Goal: Find specific page/section: Find specific page/section

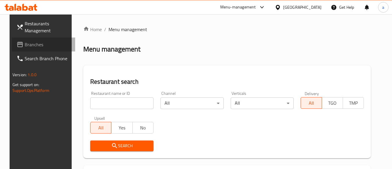
click at [47, 44] on span "Branches" at bounding box center [48, 44] width 46 height 7
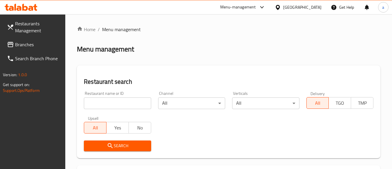
click at [29, 43] on span "Branches" at bounding box center [38, 44] width 46 height 7
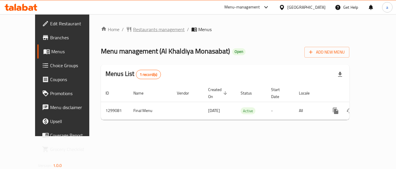
click at [133, 26] on span "Restaurants management" at bounding box center [159, 29] width 52 height 7
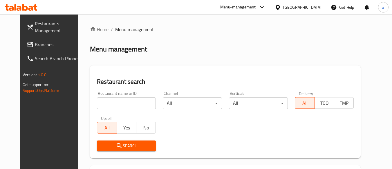
click at [109, 105] on input "search" at bounding box center [126, 103] width 59 height 12
paste input "701228"
type input "701228"
click at [102, 148] on span "Search" at bounding box center [127, 145] width 50 height 7
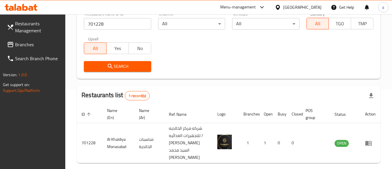
scroll to position [105, 0]
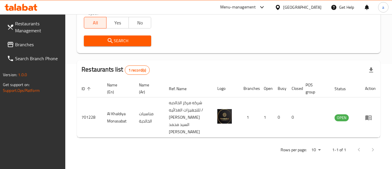
click at [24, 46] on span "Branches" at bounding box center [38, 44] width 46 height 7
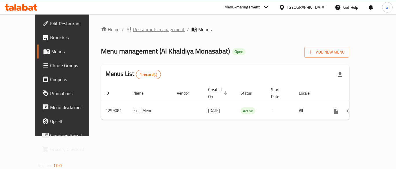
click at [133, 29] on span "Restaurants management" at bounding box center [159, 29] width 52 height 7
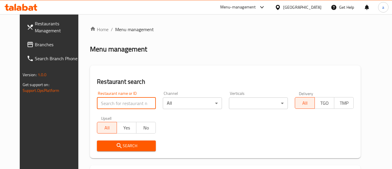
click at [109, 104] on input "search" at bounding box center [126, 103] width 59 height 12
paste input "701228"
type input "701228"
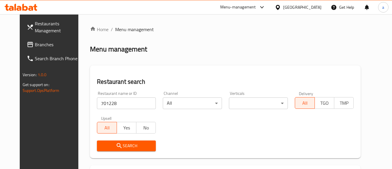
click at [116, 145] on icon "submit" at bounding box center [119, 145] width 7 height 7
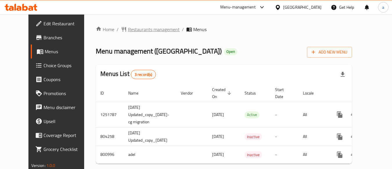
click at [128, 29] on span "Restaurants management" at bounding box center [154, 29] width 52 height 7
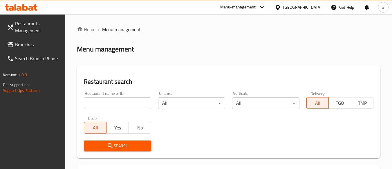
click at [103, 107] on input "search" at bounding box center [117, 103] width 67 height 12
paste input "653835"
type input "653835"
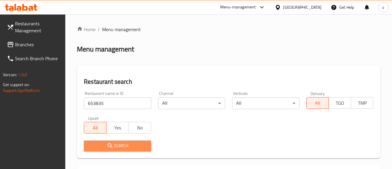
click at [105, 144] on span "Search" at bounding box center [117, 145] width 58 height 7
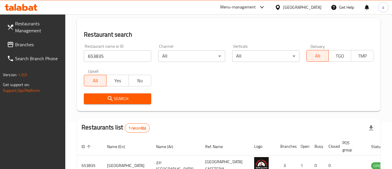
scroll to position [83, 0]
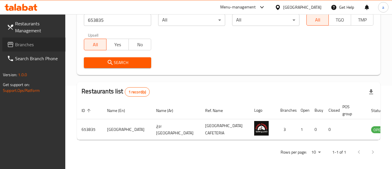
click at [37, 40] on link "Branches" at bounding box center [33, 44] width 63 height 14
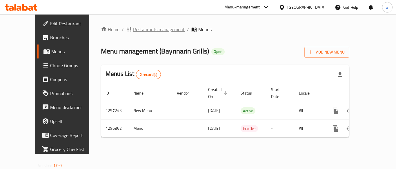
click at [133, 30] on span "Restaurants management" at bounding box center [159, 29] width 52 height 7
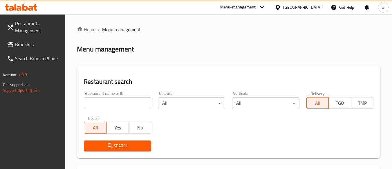
click at [113, 102] on input "search" at bounding box center [117, 103] width 67 height 12
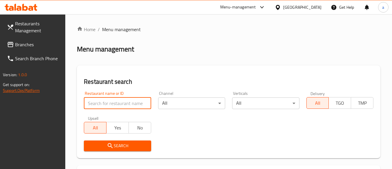
paste input "699949"
type input "699949"
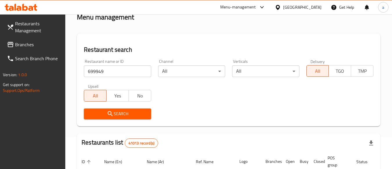
scroll to position [29, 0]
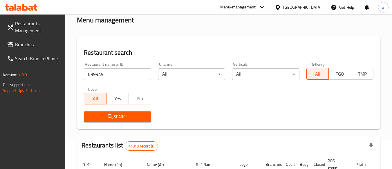
click at [119, 120] on button "Search" at bounding box center [117, 116] width 67 height 11
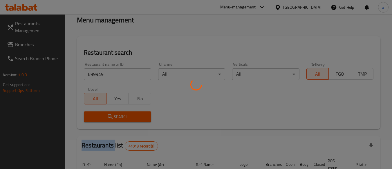
click at [119, 120] on div at bounding box center [196, 84] width 392 height 169
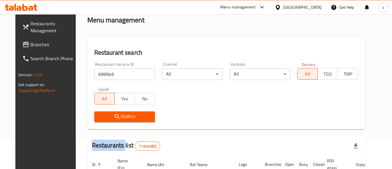
scroll to position [85, 0]
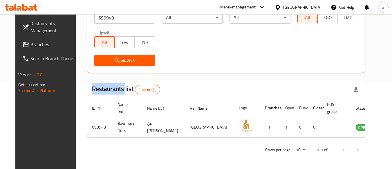
click at [47, 44] on span "Branches" at bounding box center [53, 44] width 46 height 7
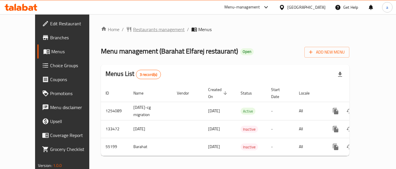
click at [133, 32] on span "Restaurants management" at bounding box center [159, 29] width 52 height 7
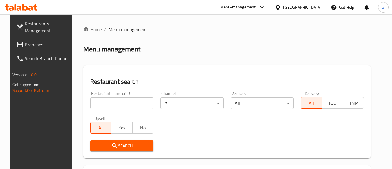
click at [106, 102] on input "search" at bounding box center [121, 103] width 63 height 12
paste input "27195"
type input "27195"
click at [105, 141] on button "Search" at bounding box center [121, 145] width 63 height 11
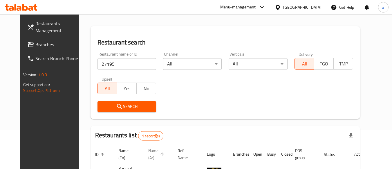
scroll to position [83, 0]
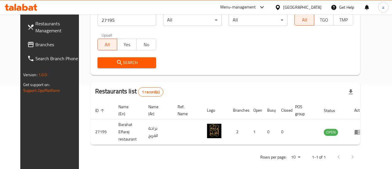
drag, startPoint x: 47, startPoint y: 48, endPoint x: 4, endPoint y: 57, distance: 43.9
click at [47, 48] on span "Branches" at bounding box center [58, 44] width 46 height 7
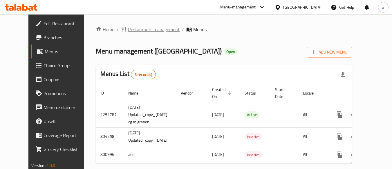
click at [128, 28] on span "Restaurants management" at bounding box center [154, 29] width 52 height 7
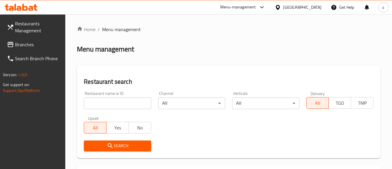
click at [115, 103] on input "search" at bounding box center [117, 103] width 67 height 12
paste input "653835"
type input "653835"
click at [111, 146] on icon "submit" at bounding box center [110, 145] width 7 height 7
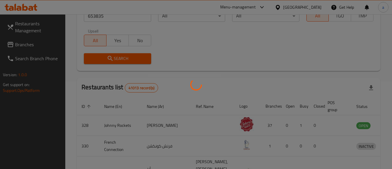
scroll to position [85, 0]
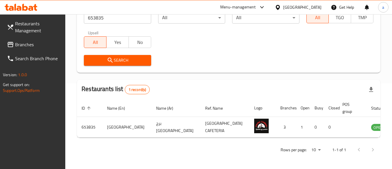
click at [24, 42] on span "Branches" at bounding box center [38, 44] width 46 height 7
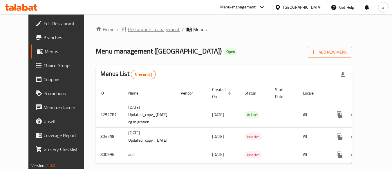
click at [128, 30] on span "Restaurants management" at bounding box center [154, 29] width 52 height 7
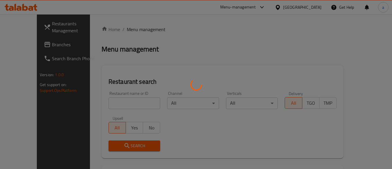
click at [108, 102] on div at bounding box center [196, 84] width 392 height 169
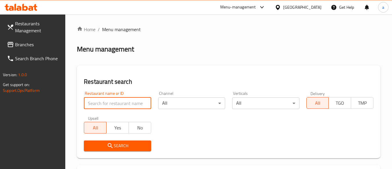
click at [108, 102] on input "search" at bounding box center [117, 103] width 67 height 12
paste input "653835"
type input "653835"
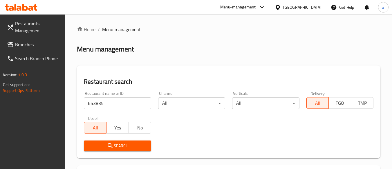
click at [101, 142] on span "Search" at bounding box center [117, 145] width 58 height 7
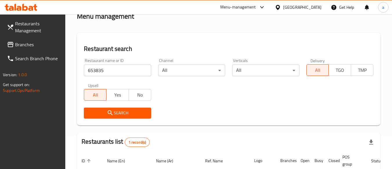
scroll to position [85, 0]
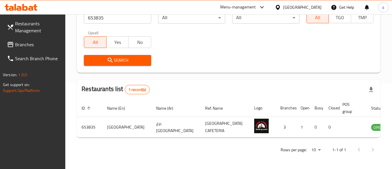
click at [46, 44] on span "Branches" at bounding box center [38, 44] width 46 height 7
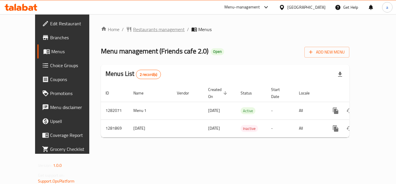
click at [133, 30] on span "Restaurants management" at bounding box center [159, 29] width 52 height 7
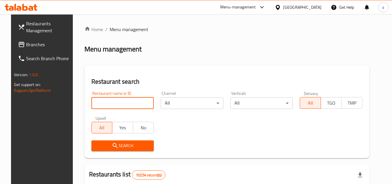
drag, startPoint x: 104, startPoint y: 103, endPoint x: 109, endPoint y: 96, distance: 8.3
click at [106, 101] on input "search" at bounding box center [122, 103] width 63 height 12
paste input "694569"
type input "694569"
click at [106, 144] on span "Search" at bounding box center [122, 145] width 53 height 7
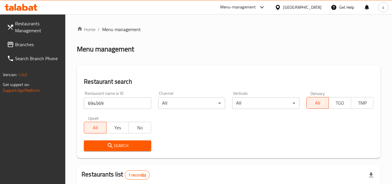
drag, startPoint x: 44, startPoint y: 47, endPoint x: 50, endPoint y: 53, distance: 8.8
click at [44, 47] on span "Branches" at bounding box center [38, 44] width 46 height 7
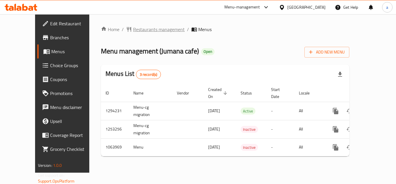
click at [144, 30] on span "Restaurants management" at bounding box center [159, 29] width 52 height 7
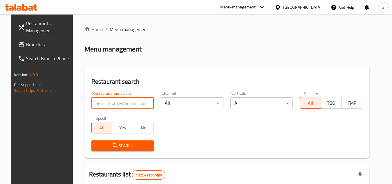
click at [96, 108] on input "search" at bounding box center [122, 103] width 63 height 12
paste input "663206"
type input "663206"
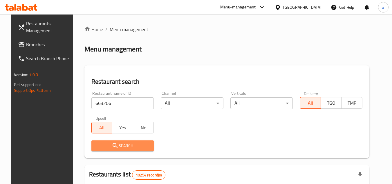
click at [96, 145] on span "Search" at bounding box center [122, 145] width 53 height 7
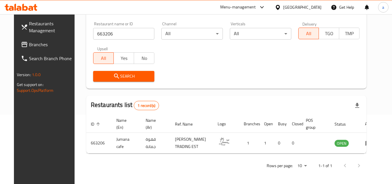
scroll to position [70, 0]
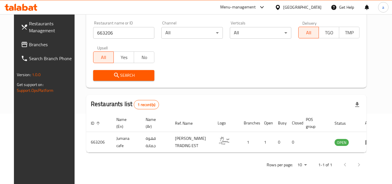
click at [29, 46] on span "Branches" at bounding box center [52, 44] width 46 height 7
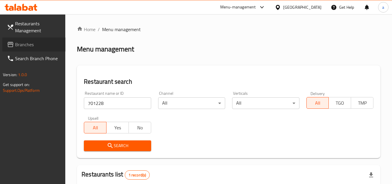
click at [35, 44] on span "Branches" at bounding box center [38, 44] width 46 height 7
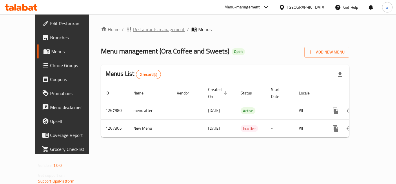
click at [133, 26] on span "Restaurants management" at bounding box center [159, 29] width 52 height 7
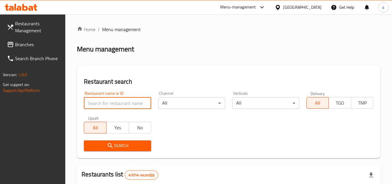
click at [113, 102] on input "search" at bounding box center [117, 103] width 67 height 12
paste input "686029"
type input "686029"
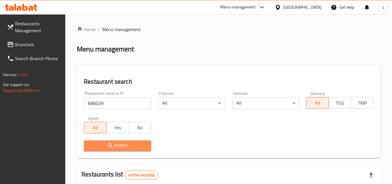
click at [118, 148] on span "Search" at bounding box center [117, 145] width 58 height 7
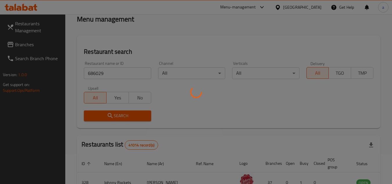
scroll to position [58, 0]
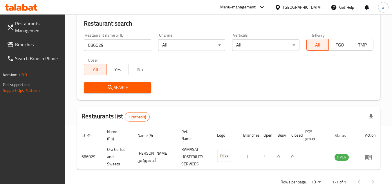
click at [18, 41] on span "Branches" at bounding box center [38, 44] width 46 height 7
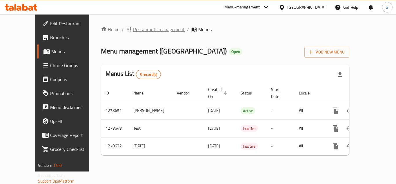
click at [135, 31] on span "Restaurants management" at bounding box center [159, 29] width 52 height 7
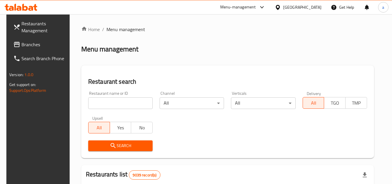
click at [108, 101] on input "search" at bounding box center [120, 103] width 64 height 12
paste input "692976"
type input "692976"
click at [106, 147] on span "Search" at bounding box center [120, 145] width 55 height 7
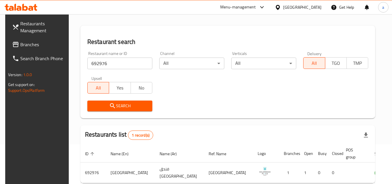
scroll to position [75, 0]
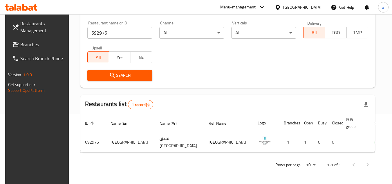
drag, startPoint x: 27, startPoint y: 43, endPoint x: 9, endPoint y: 39, distance: 18.1
click at [27, 43] on span "Branches" at bounding box center [43, 44] width 46 height 7
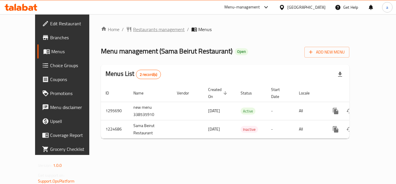
click at [140, 30] on span "Restaurants management" at bounding box center [159, 29] width 52 height 7
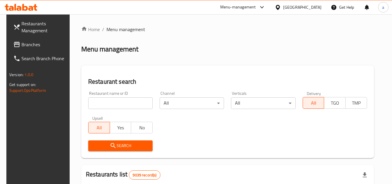
click at [137, 100] on input "search" at bounding box center [120, 103] width 64 height 12
click at [117, 104] on input "search" at bounding box center [120, 103] width 64 height 12
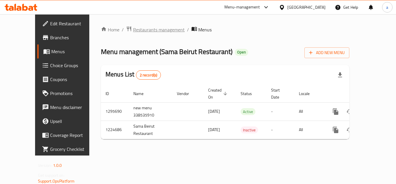
click at [133, 33] on span "Restaurants management" at bounding box center [159, 29] width 52 height 7
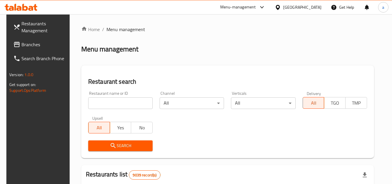
click at [112, 104] on input "search" at bounding box center [120, 103] width 64 height 12
paste input "675054"
type input "675054"
click at [110, 146] on icon "submit" at bounding box center [113, 145] width 7 height 7
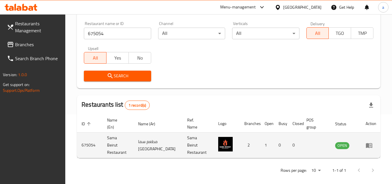
scroll to position [70, 0]
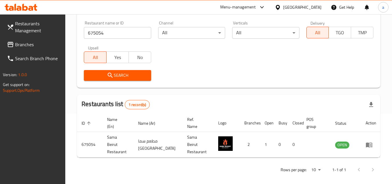
click at [19, 47] on span "Branches" at bounding box center [38, 44] width 46 height 7
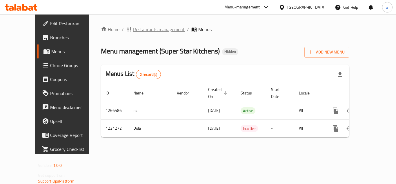
click at [133, 30] on span "Restaurants management" at bounding box center [159, 29] width 52 height 7
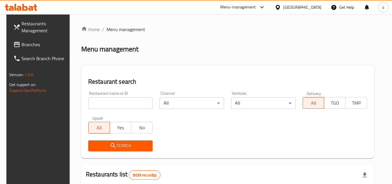
click at [108, 112] on div "Restaurant name or ID Restaurant name or ID" at bounding box center [120, 100] width 71 height 25
click at [109, 106] on input "search" at bounding box center [120, 103] width 64 height 12
paste input "676808"
type input "676808"
click at [105, 142] on span "Search" at bounding box center [120, 145] width 55 height 7
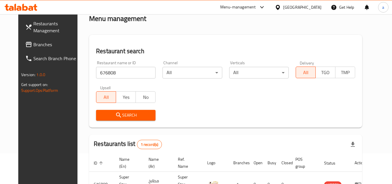
scroll to position [70, 0]
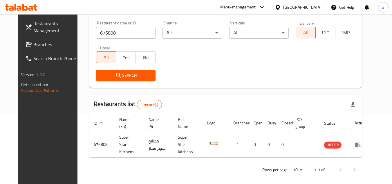
click at [33, 43] on span "Branches" at bounding box center [56, 44] width 46 height 7
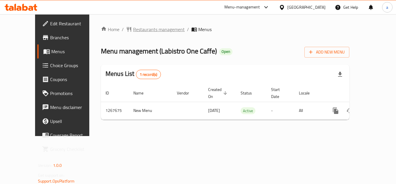
click at [139, 33] on span "Restaurants management" at bounding box center [159, 29] width 52 height 7
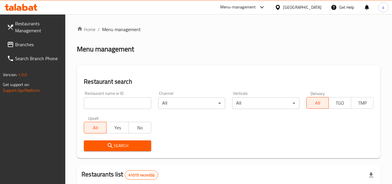
click at [118, 104] on input "search" at bounding box center [117, 103] width 67 height 12
paste input "687732"
type input "687732"
click at [118, 145] on span "Search" at bounding box center [117, 145] width 58 height 7
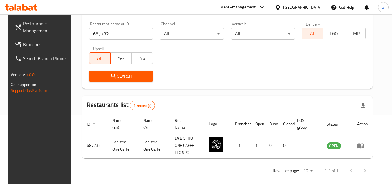
scroll to position [70, 0]
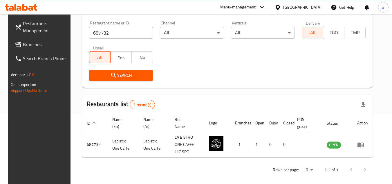
click at [46, 47] on span "Branches" at bounding box center [46, 44] width 46 height 7
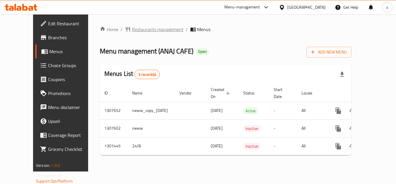
click at [132, 28] on span "Restaurants management" at bounding box center [158, 29] width 52 height 7
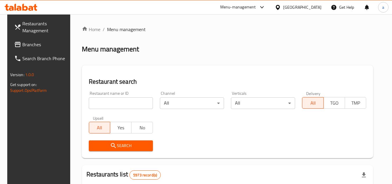
click at [118, 103] on input "search" at bounding box center [121, 103] width 64 height 12
paste input "704478"
type input "704478"
click at [113, 147] on span "Search" at bounding box center [120, 145] width 55 height 7
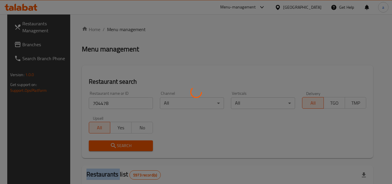
click at [113, 147] on div at bounding box center [196, 92] width 392 height 184
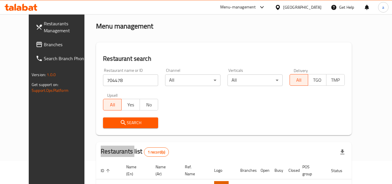
scroll to position [70, 0]
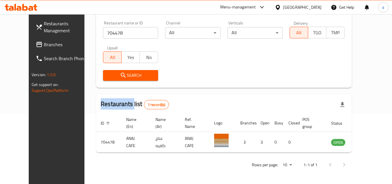
click at [44, 42] on span "Branches" at bounding box center [67, 44] width 46 height 7
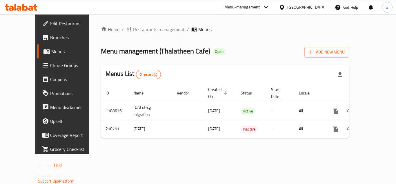
click at [127, 34] on div "Home / Restaurants management / Menus Menu management ( Thalatheen Cafe ) Open …" at bounding box center [225, 84] width 249 height 117
click at [133, 29] on span "Restaurants management" at bounding box center [159, 29] width 52 height 7
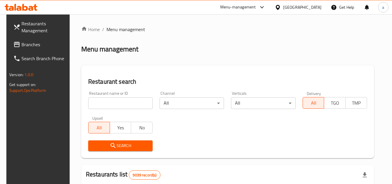
click at [102, 101] on input "search" at bounding box center [120, 103] width 64 height 12
paste input "623653"
type input "623653"
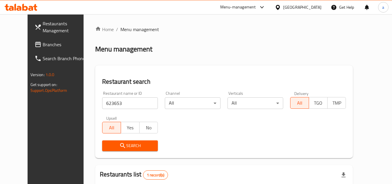
scroll to position [70, 0]
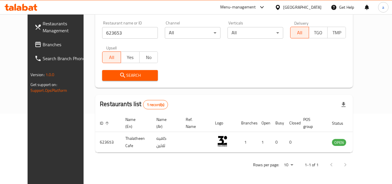
click at [30, 40] on link "Branches" at bounding box center [61, 44] width 63 height 14
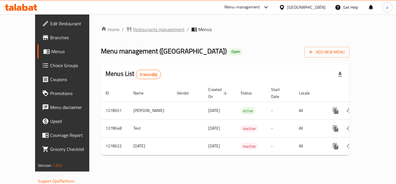
click at [133, 31] on span "Restaurants management" at bounding box center [159, 29] width 52 height 7
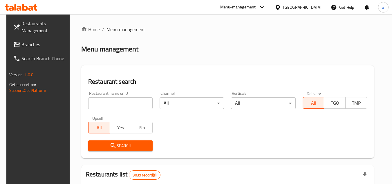
click at [113, 106] on input "search" at bounding box center [120, 103] width 64 height 12
paste input "692976"
type input "692976"
click button "Search" at bounding box center [120, 145] width 64 height 11
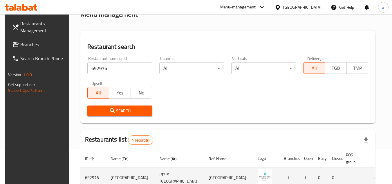
scroll to position [75, 0]
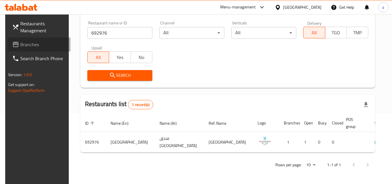
click at [44, 42] on span "Branches" at bounding box center [43, 44] width 46 height 7
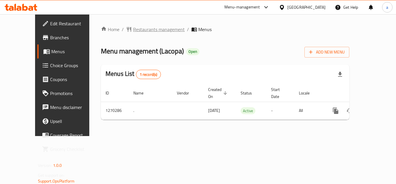
click at [133, 30] on span "Restaurants management" at bounding box center [159, 29] width 52 height 7
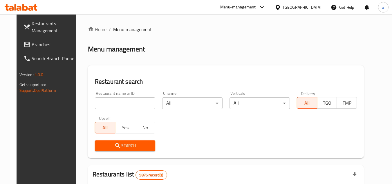
click at [107, 97] on input "search" at bounding box center [125, 103] width 60 height 12
paste input "689112"
type input "689112"
click at [114, 147] on icon "submit" at bounding box center [117, 145] width 7 height 7
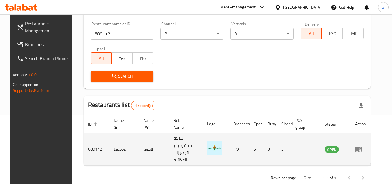
scroll to position [70, 0]
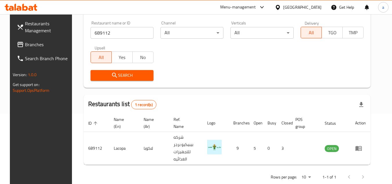
click at [41, 46] on span "Branches" at bounding box center [48, 44] width 46 height 7
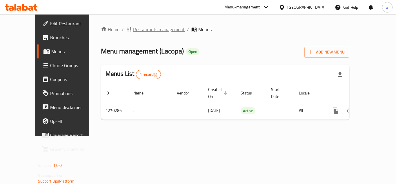
click at [133, 28] on span "Restaurants management" at bounding box center [159, 29] width 52 height 7
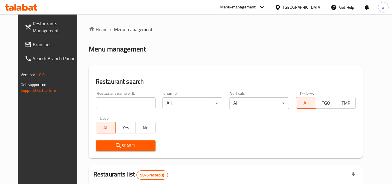
click at [124, 101] on input "search" at bounding box center [126, 103] width 60 height 12
paste input "689112"
type input "689112"
click at [125, 148] on span "Search" at bounding box center [125, 145] width 50 height 7
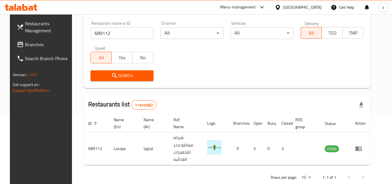
scroll to position [70, 0]
click at [51, 40] on link "Branches" at bounding box center [43, 44] width 63 height 14
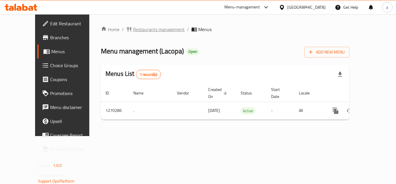
click at [133, 28] on span "Restaurants management" at bounding box center [159, 29] width 52 height 7
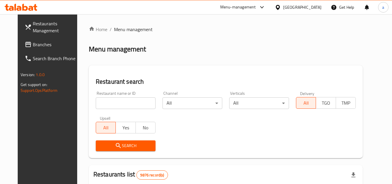
drag, startPoint x: 123, startPoint y: 109, endPoint x: 122, endPoint y: 106, distance: 3.9
click at [122, 109] on div "Restaurant name or ID Restaurant name or ID" at bounding box center [125, 100] width 67 height 25
click at [122, 105] on input "search" at bounding box center [126, 103] width 60 height 12
paste input "689112"
type input "689112"
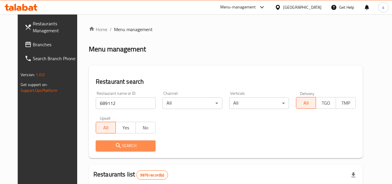
click at [120, 143] on span "Search" at bounding box center [125, 145] width 50 height 7
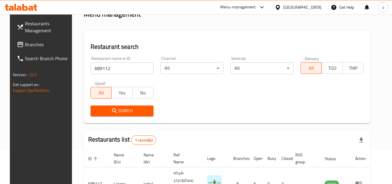
scroll to position [70, 0]
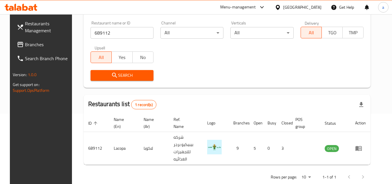
click at [42, 45] on span "Branches" at bounding box center [48, 44] width 46 height 7
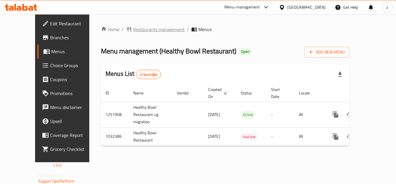
click at [133, 31] on span "Restaurants management" at bounding box center [159, 29] width 52 height 7
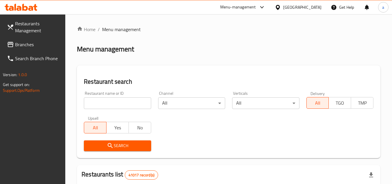
click at [130, 109] on input "search" at bounding box center [117, 103] width 67 height 12
paste input "661433"
type input "661433"
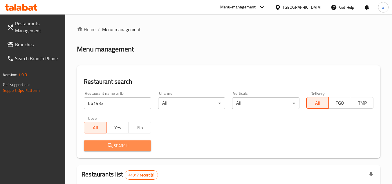
click at [114, 147] on span "Search" at bounding box center [117, 145] width 58 height 7
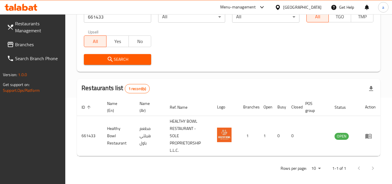
scroll to position [87, 0]
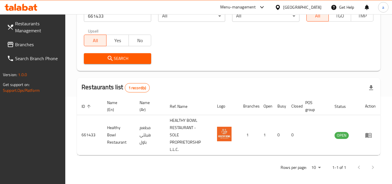
click at [23, 39] on link "Branches" at bounding box center [33, 44] width 63 height 14
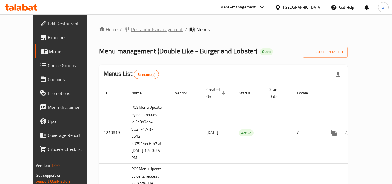
click at [131, 31] on span "Restaurants management" at bounding box center [157, 29] width 52 height 7
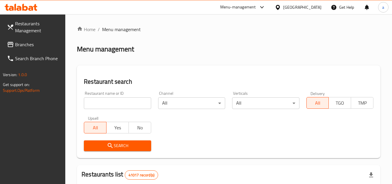
click at [102, 103] on input "search" at bounding box center [117, 103] width 67 height 12
paste input "670391"
type input "670391"
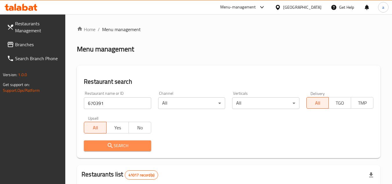
click at [96, 146] on span "Search" at bounding box center [117, 145] width 58 height 7
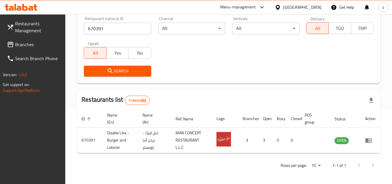
scroll to position [75, 0]
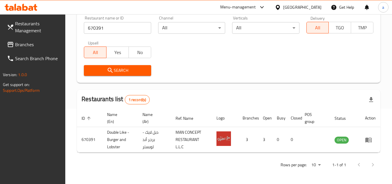
click at [47, 43] on span "Branches" at bounding box center [38, 44] width 46 height 7
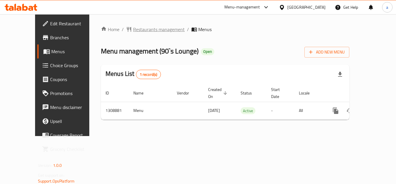
click at [133, 30] on span "Restaurants management" at bounding box center [159, 29] width 52 height 7
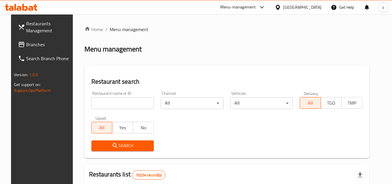
drag, startPoint x: 105, startPoint y: 97, endPoint x: 102, endPoint y: 108, distance: 11.6
click at [105, 97] on input "search" at bounding box center [122, 103] width 63 height 12
paste input "705086"
type input "705086"
click at [98, 144] on span "Search" at bounding box center [122, 145] width 53 height 7
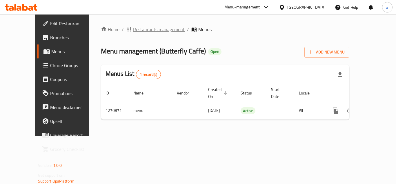
click at [140, 29] on span "Restaurants management" at bounding box center [159, 29] width 52 height 7
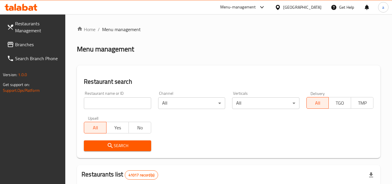
click at [117, 105] on input "search" at bounding box center [117, 103] width 67 height 12
paste input "689418"
type input "689418"
click at [109, 143] on icon "submit" at bounding box center [110, 145] width 5 height 5
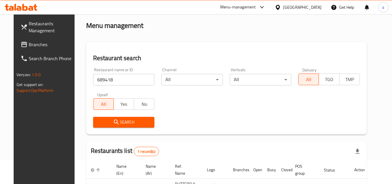
scroll to position [70, 0]
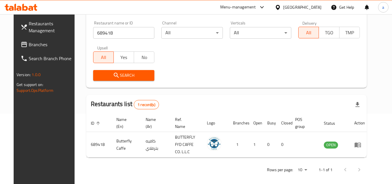
click at [36, 43] on span "Branches" at bounding box center [52, 44] width 46 height 7
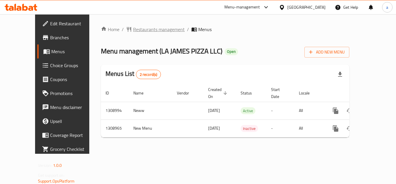
click at [140, 28] on span "Restaurants management" at bounding box center [159, 29] width 52 height 7
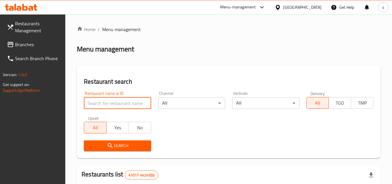
click at [101, 99] on input "search" at bounding box center [117, 103] width 67 height 12
paste input "705108"
type input "705108"
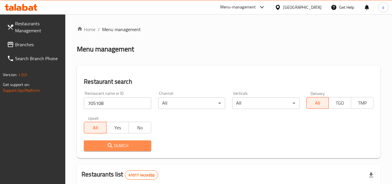
click at [100, 144] on span "Search" at bounding box center [117, 145] width 58 height 7
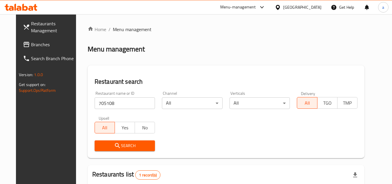
click at [40, 41] on span "Branches" at bounding box center [54, 44] width 46 height 7
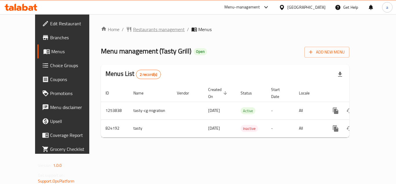
click at [136, 30] on span "Restaurants management" at bounding box center [159, 29] width 52 height 7
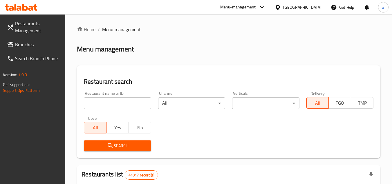
click at [129, 100] on input "search" at bounding box center [117, 103] width 67 height 12
paste input "655310"
type input "655310"
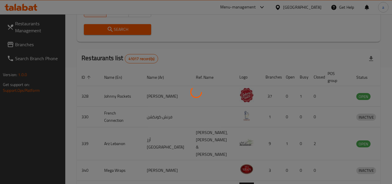
scroll to position [70, 0]
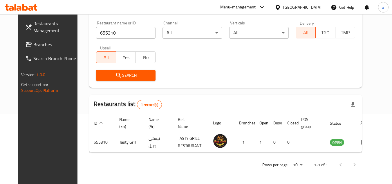
click at [33, 47] on span "Branches" at bounding box center [56, 44] width 46 height 7
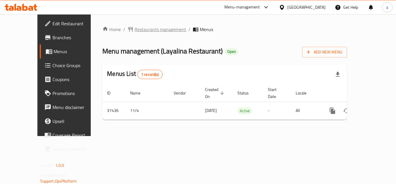
click at [128, 29] on icon "breadcrumb" at bounding box center [131, 29] width 6 height 6
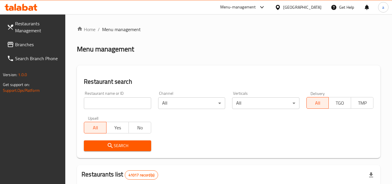
click at [115, 100] on input "search" at bounding box center [117, 103] width 67 height 12
paste input "19436"
type input "19436"
click at [104, 144] on span "Search" at bounding box center [117, 145] width 58 height 7
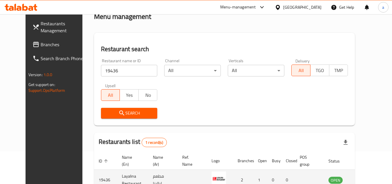
scroll to position [70, 0]
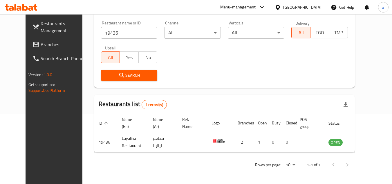
click at [57, 49] on link "Branches" at bounding box center [59, 44] width 63 height 14
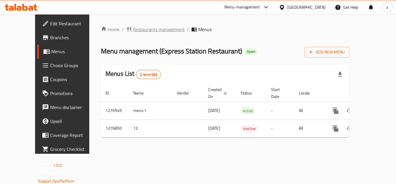
click at [133, 29] on span "Restaurants management" at bounding box center [159, 29] width 52 height 7
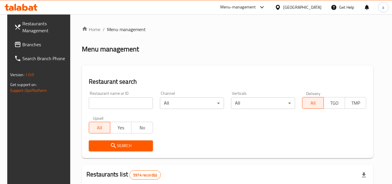
click at [95, 97] on div "Restaurant name or ID Restaurant name or ID" at bounding box center [121, 100] width 64 height 18
click at [98, 101] on input "search" at bounding box center [121, 103] width 64 height 12
paste input "692121"
type input "692121"
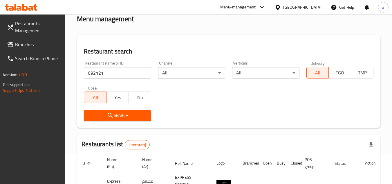
scroll to position [75, 0]
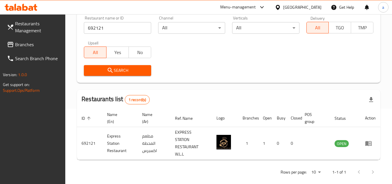
drag, startPoint x: 41, startPoint y: 43, endPoint x: 31, endPoint y: 49, distance: 11.9
click at [41, 43] on span "Branches" at bounding box center [38, 44] width 46 height 7
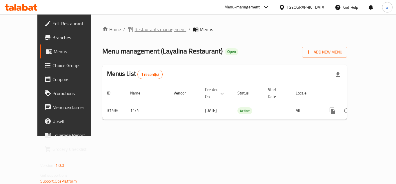
click at [136, 28] on span "Restaurants management" at bounding box center [161, 29] width 52 height 7
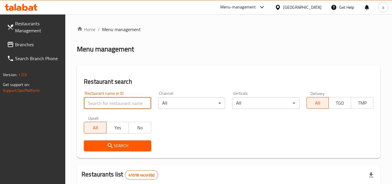
click at [110, 101] on input "search" at bounding box center [117, 103] width 67 height 12
paste input "19436"
type input "19436"
click at [97, 140] on button "Search" at bounding box center [117, 145] width 67 height 11
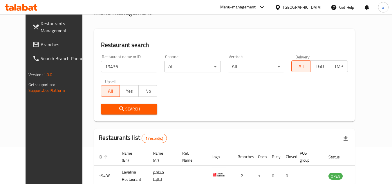
scroll to position [70, 0]
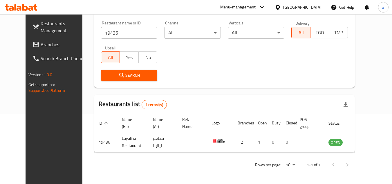
click at [41, 46] on span "Branches" at bounding box center [64, 44] width 46 height 7
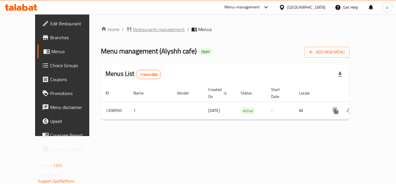
click at [140, 30] on span "Restaurants management" at bounding box center [159, 29] width 52 height 7
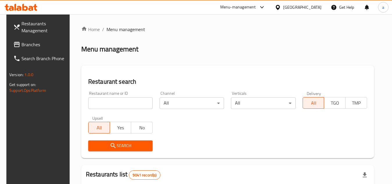
click at [109, 104] on input "search" at bounding box center [120, 103] width 64 height 12
paste input "705106"
type input "705106"
click at [110, 140] on button "Search" at bounding box center [120, 145] width 64 height 11
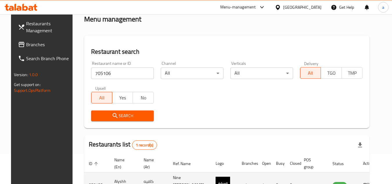
scroll to position [70, 0]
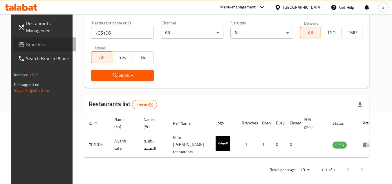
click at [38, 46] on span "Branches" at bounding box center [49, 44] width 46 height 7
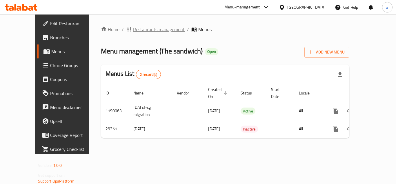
click at [133, 28] on span "Restaurants management" at bounding box center [159, 29] width 52 height 7
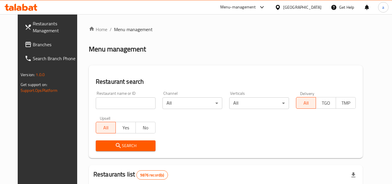
click at [98, 106] on input "search" at bounding box center [126, 103] width 60 height 12
paste input "15073"
type input "15073"
click at [96, 147] on button "Search" at bounding box center [126, 145] width 60 height 11
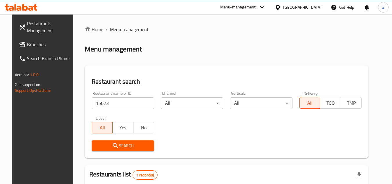
scroll to position [75, 0]
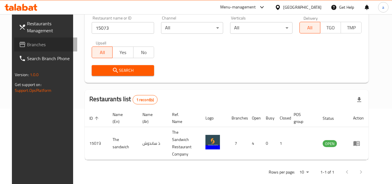
click at [29, 39] on link "Branches" at bounding box center [45, 44] width 63 height 14
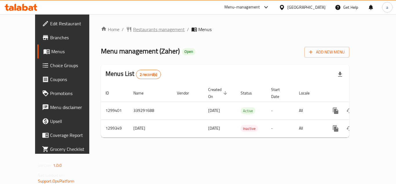
click at [138, 26] on span "Restaurants management" at bounding box center [159, 29] width 52 height 7
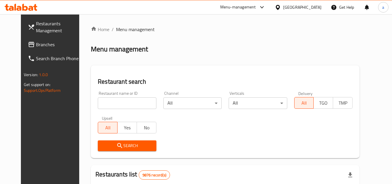
click at [122, 101] on div at bounding box center [196, 92] width 392 height 184
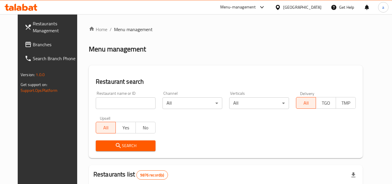
click at [122, 101] on input "search" at bounding box center [126, 103] width 60 height 12
paste input "701311"
type input "701311"
click at [103, 144] on span "Search" at bounding box center [125, 145] width 50 height 7
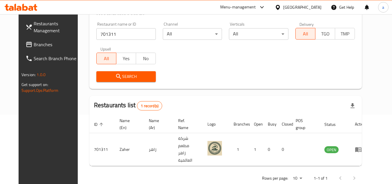
scroll to position [70, 0]
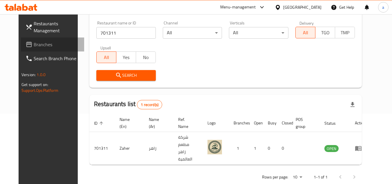
click at [30, 39] on link "Branches" at bounding box center [52, 44] width 63 height 14
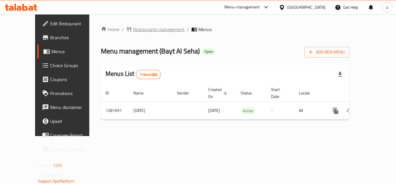
click at [133, 28] on span "Restaurants management" at bounding box center [159, 29] width 52 height 7
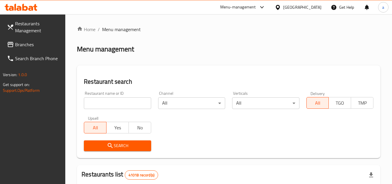
drag, startPoint x: 111, startPoint y: 102, endPoint x: 95, endPoint y: 113, distance: 19.3
click at [111, 102] on input "search" at bounding box center [117, 103] width 67 height 12
paste input "694523"
type input "694523"
click at [106, 145] on span "Search" at bounding box center [117, 145] width 58 height 7
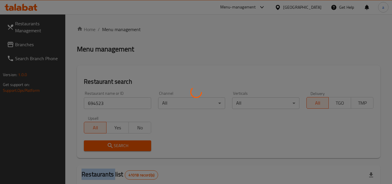
click at [106, 145] on div at bounding box center [196, 92] width 392 height 184
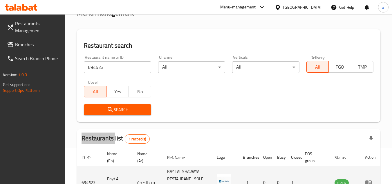
scroll to position [75, 0]
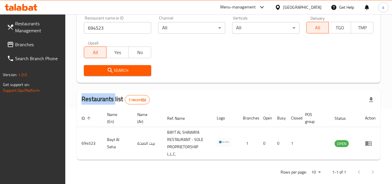
click at [44, 48] on span "Branches" at bounding box center [38, 44] width 46 height 7
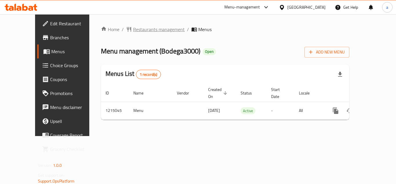
click at [133, 28] on span "Restaurants management" at bounding box center [159, 29] width 52 height 7
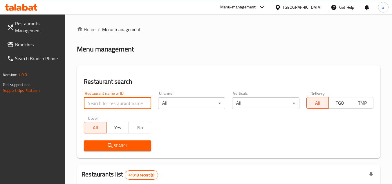
click at [87, 100] on input "search" at bounding box center [117, 103] width 67 height 12
paste input "672326"
type input "672326"
click at [101, 147] on span "Search" at bounding box center [117, 145] width 58 height 7
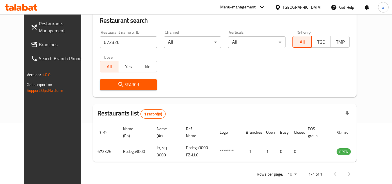
scroll to position [70, 0]
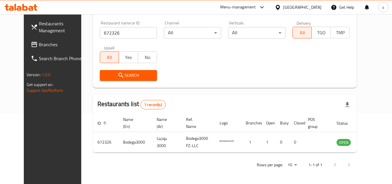
click at [39, 48] on span "Branches" at bounding box center [62, 44] width 46 height 7
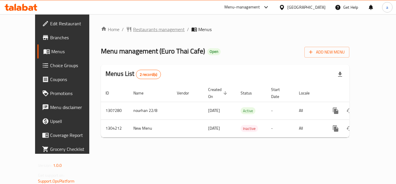
click at [133, 31] on span "Restaurants management" at bounding box center [159, 29] width 52 height 7
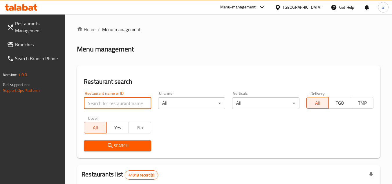
click at [115, 101] on input "search" at bounding box center [117, 103] width 67 height 12
paste input "703056"
type input "703056"
click at [130, 149] on button "Search" at bounding box center [117, 145] width 67 height 11
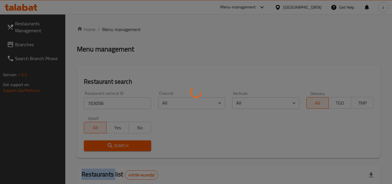
click at [130, 149] on div at bounding box center [196, 92] width 392 height 184
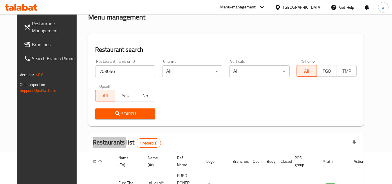
scroll to position [70, 0]
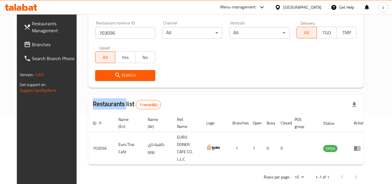
click at [45, 43] on span "Branches" at bounding box center [55, 44] width 46 height 7
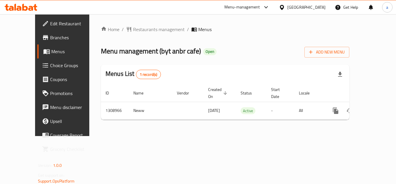
click at [128, 36] on div "Home / Restaurants management / Menus Menu management ( byt anbr cafe ) Open Ad…" at bounding box center [225, 75] width 249 height 98
click at [131, 23] on div "Home / Restaurants management / Menus Menu management ( byt anbr cafe ) Open Ad…" at bounding box center [225, 75] width 272 height 122
click at [133, 29] on span "Restaurants management" at bounding box center [159, 29] width 52 height 7
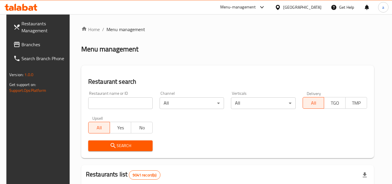
click at [126, 109] on div "Restaurant name or ID Restaurant name or ID" at bounding box center [120, 100] width 71 height 25
click at [122, 104] on input "search" at bounding box center [120, 103] width 64 height 12
paste input "705110"
type input "705110"
drag, startPoint x: 109, startPoint y: 144, endPoint x: 16, endPoint y: 124, distance: 94.8
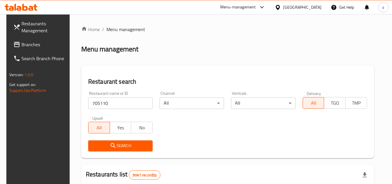
click at [111, 143] on icon "submit" at bounding box center [113, 145] width 5 height 5
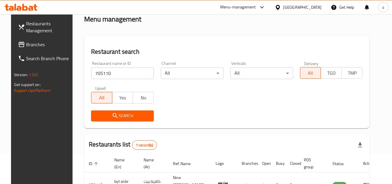
scroll to position [58, 0]
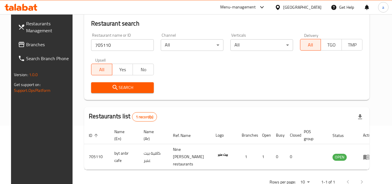
click at [37, 44] on span "Branches" at bounding box center [49, 44] width 46 height 7
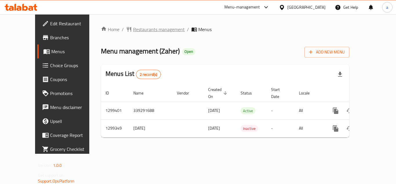
click at [133, 27] on span "Restaurants management" at bounding box center [159, 29] width 52 height 7
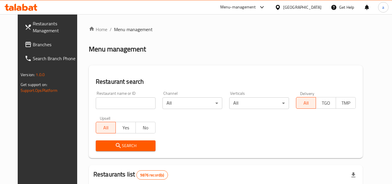
click at [129, 93] on div "Restaurant name or ID Restaurant name or ID" at bounding box center [126, 100] width 60 height 18
click at [127, 101] on input "search" at bounding box center [126, 103] width 60 height 12
paste input "701311"
type input "701311"
click at [102, 150] on button "Search" at bounding box center [126, 145] width 60 height 11
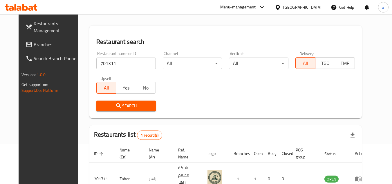
scroll to position [70, 0]
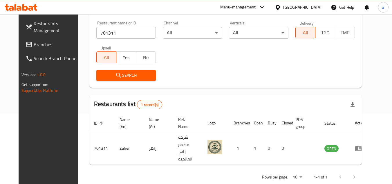
click at [36, 45] on span "Branches" at bounding box center [57, 44] width 46 height 7
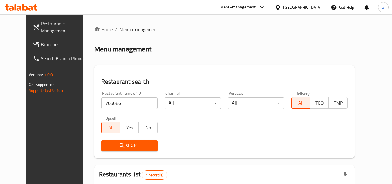
click at [42, 41] on span "Branches" at bounding box center [64, 44] width 46 height 7
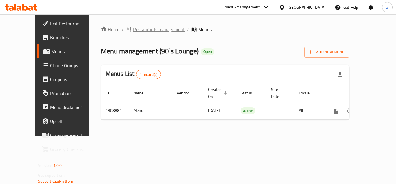
click at [133, 29] on span "Restaurants management" at bounding box center [159, 29] width 52 height 7
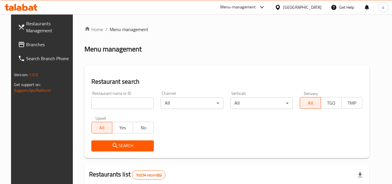
click at [101, 102] on input "search" at bounding box center [122, 103] width 63 height 12
paste input "705086"
type input "705086"
click at [103, 144] on span "Search" at bounding box center [122, 145] width 53 height 7
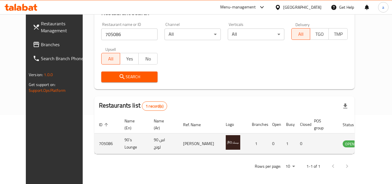
scroll to position [70, 0]
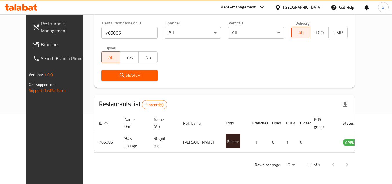
click at [33, 41] on span at bounding box center [37, 44] width 8 height 7
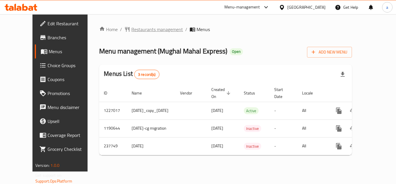
click at [131, 26] on span "Restaurants management" at bounding box center [157, 29] width 52 height 7
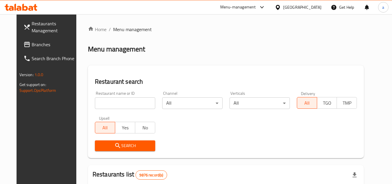
click at [117, 106] on input "search" at bounding box center [125, 103] width 60 height 12
paste input "626776"
type input "626776"
click at [110, 139] on div "Search" at bounding box center [124, 146] width 67 height 18
click at [110, 140] on button "Search" at bounding box center [125, 145] width 60 height 11
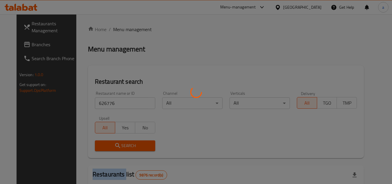
click at [110, 140] on div at bounding box center [196, 92] width 392 height 184
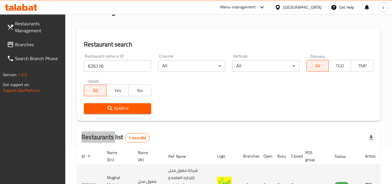
scroll to position [82, 0]
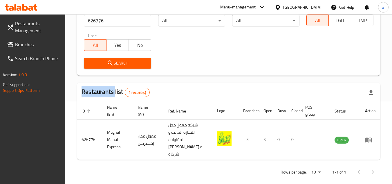
click at [43, 43] on span "Branches" at bounding box center [38, 44] width 46 height 7
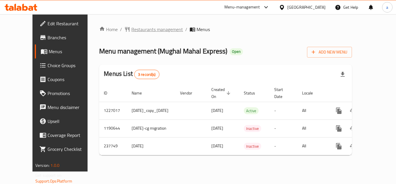
click at [131, 27] on span "Restaurants management" at bounding box center [157, 29] width 52 height 7
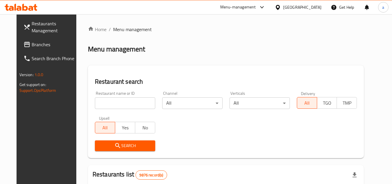
click at [113, 102] on input "search" at bounding box center [125, 103] width 60 height 12
paste input "626776"
type input "626776"
click at [106, 145] on span "Search" at bounding box center [125, 145] width 51 height 7
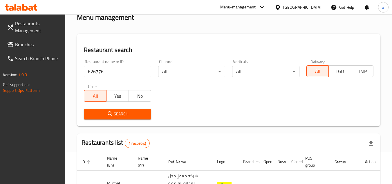
scroll to position [82, 0]
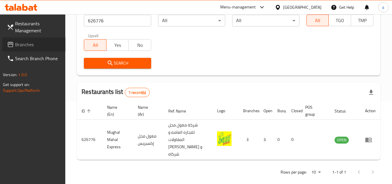
click at [30, 44] on span "Branches" at bounding box center [38, 44] width 46 height 7
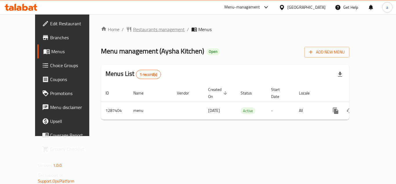
click at [142, 28] on span "Restaurants management" at bounding box center [159, 29] width 52 height 7
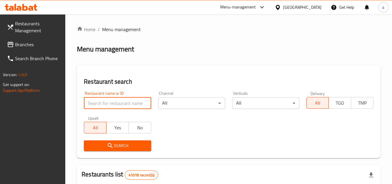
click at [101, 102] on input "search" at bounding box center [117, 103] width 67 height 12
paste input "696686"
type input "696686"
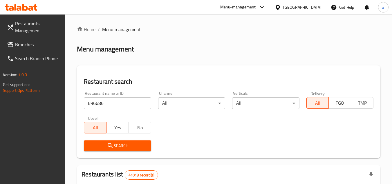
click at [99, 142] on span "Search" at bounding box center [117, 145] width 58 height 7
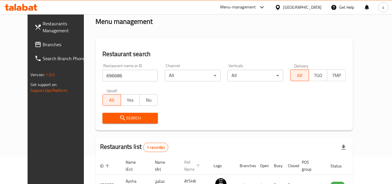
scroll to position [70, 0]
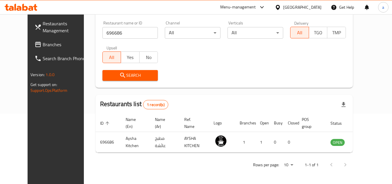
click at [51, 48] on link "Branches" at bounding box center [61, 44] width 63 height 14
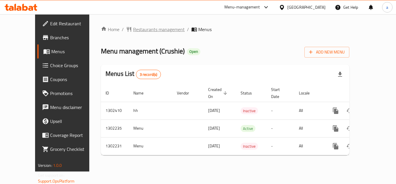
click at [133, 29] on span "Restaurants management" at bounding box center [159, 29] width 52 height 7
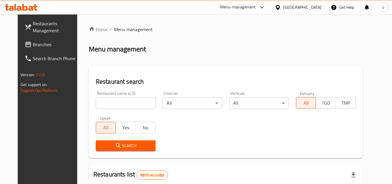
click at [118, 105] on input "search" at bounding box center [126, 103] width 60 height 12
paste input "702331"
type input "702331"
click at [115, 144] on icon "submit" at bounding box center [118, 145] width 7 height 7
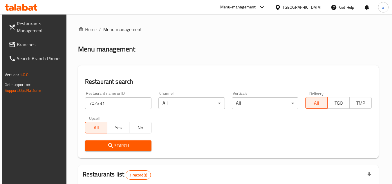
scroll to position [75, 0]
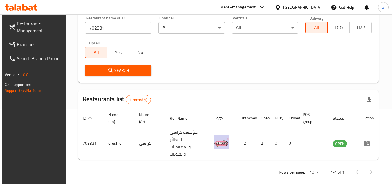
click at [53, 45] on span "Branches" at bounding box center [40, 44] width 46 height 7
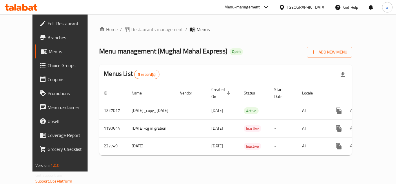
click at [132, 24] on div "Home / Restaurants management / Menus Menu management ( Mughal Mahal Express ) …" at bounding box center [226, 92] width 276 height 157
click at [131, 29] on span "Restaurants management" at bounding box center [157, 29] width 52 height 7
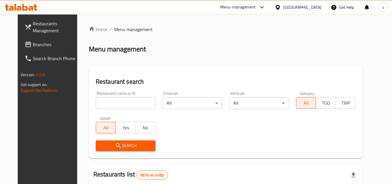
click at [139, 104] on input "search" at bounding box center [126, 103] width 60 height 12
paste input "626776"
type input "626776"
click at [120, 147] on span "Search" at bounding box center [125, 145] width 50 height 7
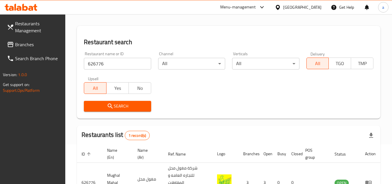
scroll to position [82, 0]
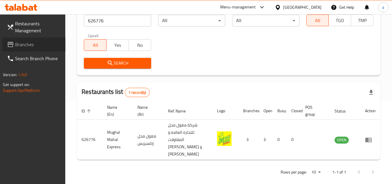
click at [34, 39] on link "Branches" at bounding box center [33, 44] width 63 height 14
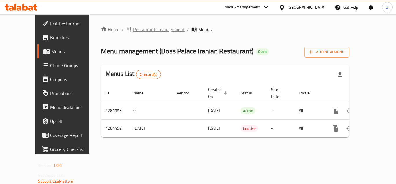
click at [146, 26] on span "Restaurants management" at bounding box center [159, 29] width 52 height 7
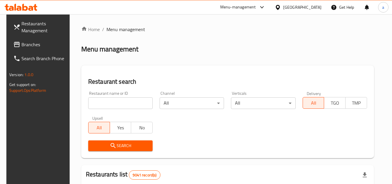
click at [126, 103] on input "search" at bounding box center [120, 103] width 64 height 12
paste input "695678"
type input "695678"
click at [113, 143] on icon "submit" at bounding box center [113, 145] width 7 height 7
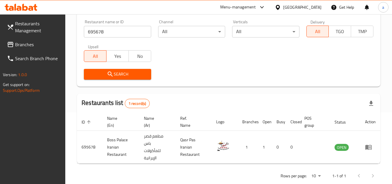
scroll to position [75, 0]
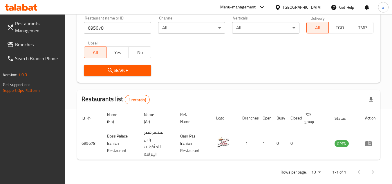
click at [47, 48] on link "Branches" at bounding box center [33, 44] width 63 height 14
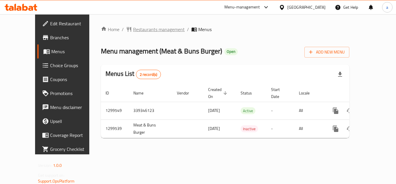
click at [135, 32] on span "Restaurants management" at bounding box center [159, 29] width 52 height 7
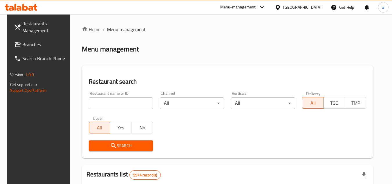
click at [108, 103] on input "search" at bounding box center [121, 103] width 64 height 12
paste input "701408"
type input "701408"
click at [102, 147] on span "Search" at bounding box center [120, 145] width 55 height 7
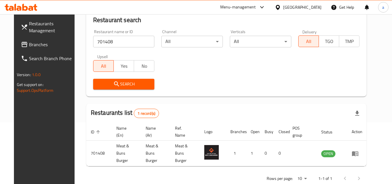
scroll to position [70, 0]
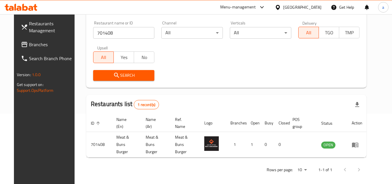
click at [49, 43] on span "Branches" at bounding box center [52, 44] width 46 height 7
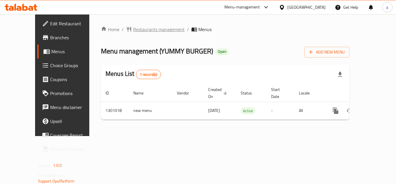
click at [133, 26] on span "Restaurants management" at bounding box center [159, 29] width 52 height 7
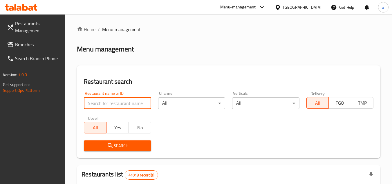
click at [104, 102] on input "search" at bounding box center [117, 103] width 67 height 12
paste input "701470"
type input "701470"
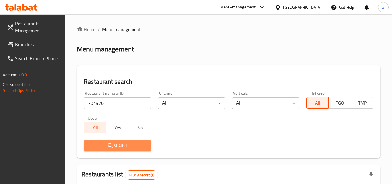
click at [108, 142] on icon "submit" at bounding box center [110, 145] width 7 height 7
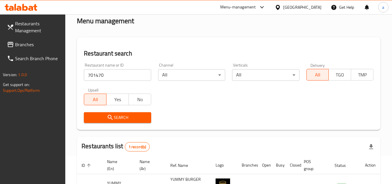
scroll to position [75, 0]
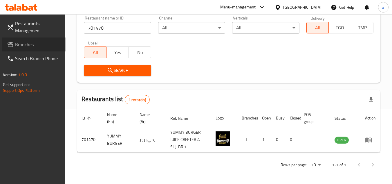
click at [36, 39] on link "Branches" at bounding box center [33, 44] width 63 height 14
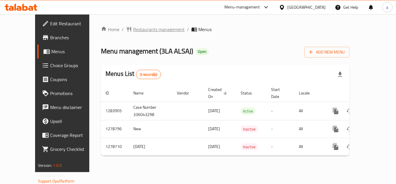
click at [134, 29] on span "Restaurants management" at bounding box center [159, 29] width 52 height 7
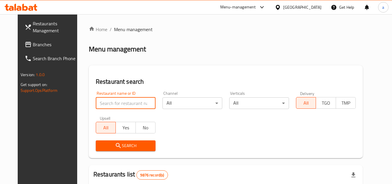
click at [116, 102] on input "search" at bounding box center [126, 103] width 60 height 12
paste input "693016"
type input "693016"
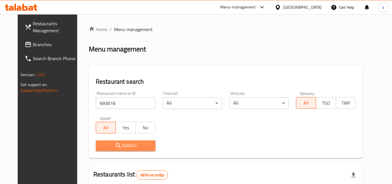
click at [106, 141] on button "Search" at bounding box center [126, 145] width 60 height 11
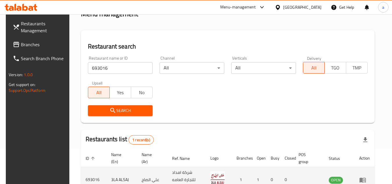
scroll to position [75, 0]
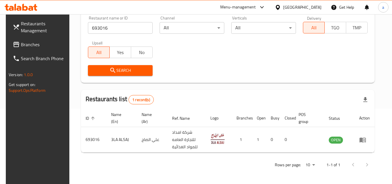
click at [35, 45] on span "Branches" at bounding box center [44, 44] width 46 height 7
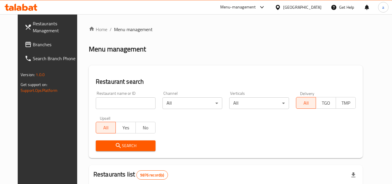
click at [34, 47] on span "Branches" at bounding box center [56, 44] width 46 height 7
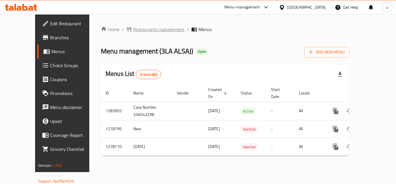
click at [133, 29] on span "Restaurants management" at bounding box center [159, 29] width 52 height 7
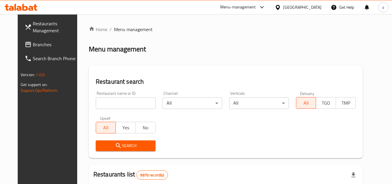
click at [104, 104] on input "search" at bounding box center [126, 103] width 60 height 12
paste input "693016"
type input "693016"
click at [106, 144] on span "Search" at bounding box center [125, 145] width 50 height 7
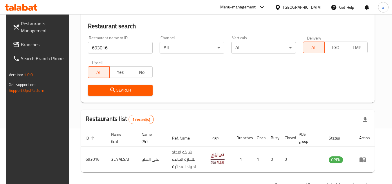
scroll to position [75, 0]
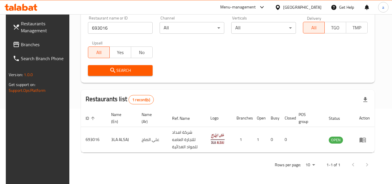
click at [27, 44] on span "Branches" at bounding box center [44, 44] width 46 height 7
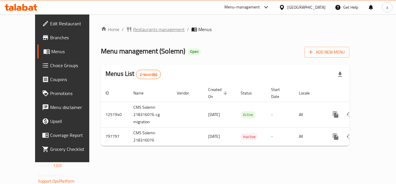
click at [135, 32] on span "Restaurants management" at bounding box center [159, 29] width 52 height 7
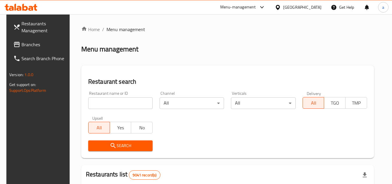
click at [91, 103] on input "search" at bounding box center [120, 103] width 64 height 12
paste input "653597"
type input "653597"
click at [97, 147] on span "Search" at bounding box center [120, 145] width 55 height 7
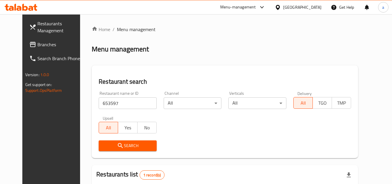
scroll to position [70, 0]
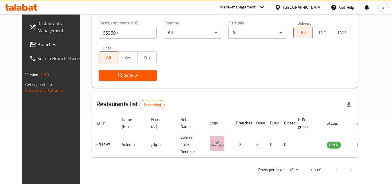
click at [37, 42] on span "Branches" at bounding box center [60, 44] width 46 height 7
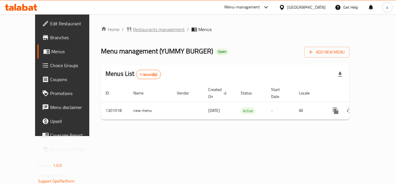
click at [136, 28] on span "Restaurants management" at bounding box center [159, 29] width 52 height 7
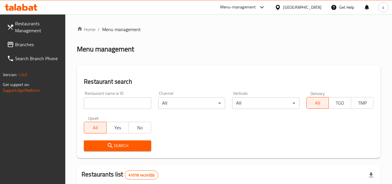
click at [115, 104] on input "search" at bounding box center [117, 103] width 67 height 12
paste input "701470"
type input "701470"
click at [108, 147] on icon "submit" at bounding box center [110, 145] width 7 height 7
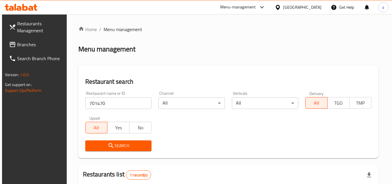
click at [31, 45] on span "Branches" at bounding box center [40, 44] width 46 height 7
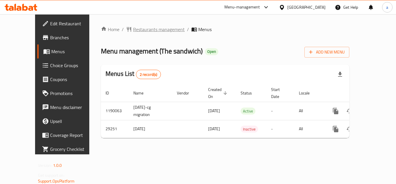
click at [133, 28] on span "Restaurants management" at bounding box center [159, 29] width 52 height 7
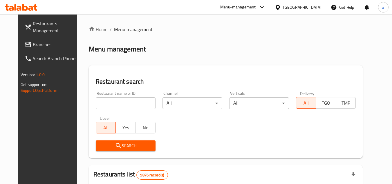
click at [121, 102] on input "search" at bounding box center [126, 103] width 60 height 12
paste input "15073"
type input "15073"
click at [110, 142] on span "Search" at bounding box center [125, 145] width 50 height 7
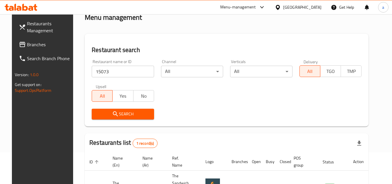
scroll to position [75, 0]
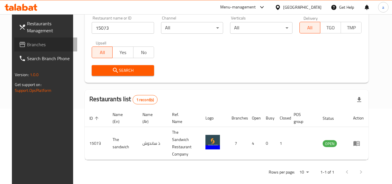
click at [36, 48] on span "Branches" at bounding box center [50, 44] width 46 height 7
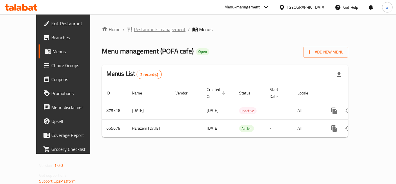
click at [135, 29] on span "Restaurants management" at bounding box center [160, 29] width 52 height 7
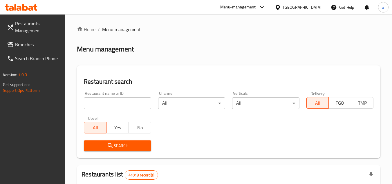
click at [102, 102] on input "search" at bounding box center [117, 103] width 67 height 12
paste input "642082"
type input "642082"
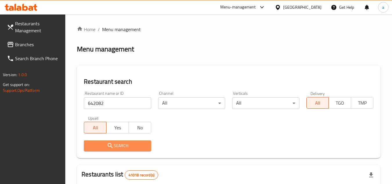
click at [108, 147] on icon "submit" at bounding box center [110, 145] width 7 height 7
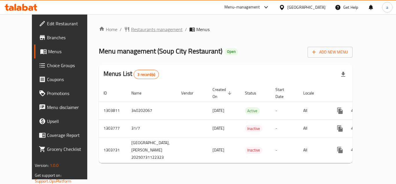
click at [134, 30] on span "Restaurants management" at bounding box center [157, 29] width 52 height 7
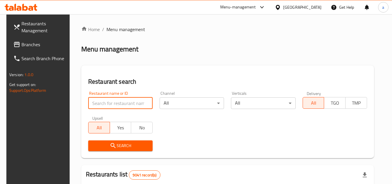
click at [133, 103] on input "search" at bounding box center [120, 103] width 64 height 12
paste input "702957"
type input "702957"
click at [110, 142] on icon "submit" at bounding box center [113, 145] width 7 height 7
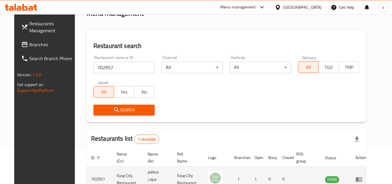
scroll to position [70, 0]
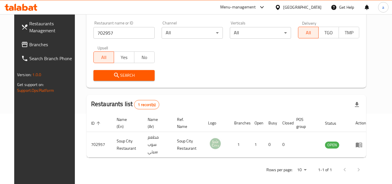
click at [29, 46] on span "Branches" at bounding box center [52, 44] width 46 height 7
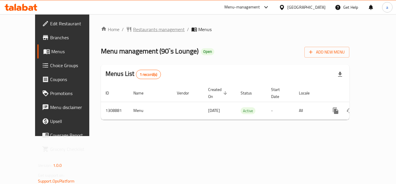
click at [133, 29] on span "Restaurants management" at bounding box center [159, 29] width 52 height 7
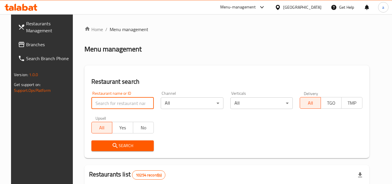
click at [107, 102] on input "search" at bounding box center [122, 103] width 63 height 12
paste input "705086"
type input "705086"
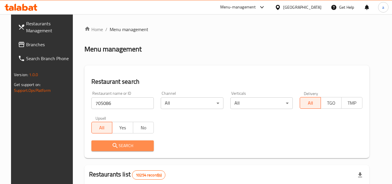
click at [112, 143] on icon "submit" at bounding box center [115, 145] width 7 height 7
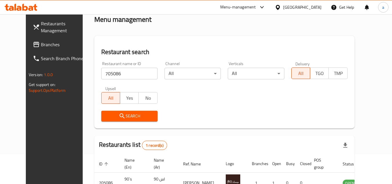
scroll to position [70, 0]
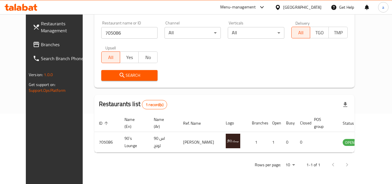
click at [41, 46] on span "Branches" at bounding box center [64, 44] width 46 height 7
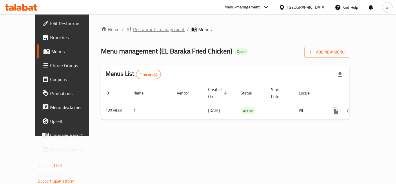
click at [133, 30] on span "Restaurants management" at bounding box center [159, 29] width 52 height 7
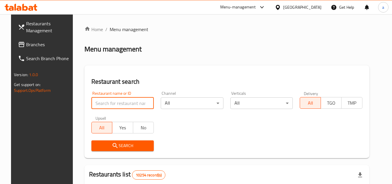
click at [119, 99] on input "search" at bounding box center [122, 103] width 63 height 12
paste input "684666"
type input "684666"
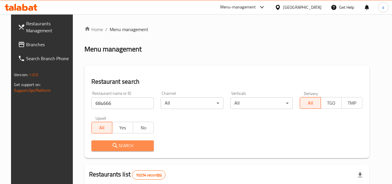
click at [107, 141] on button "Search" at bounding box center [122, 145] width 63 height 11
click at [107, 141] on div at bounding box center [196, 92] width 392 height 184
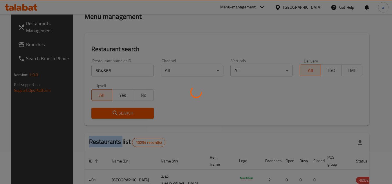
scroll to position [58, 0]
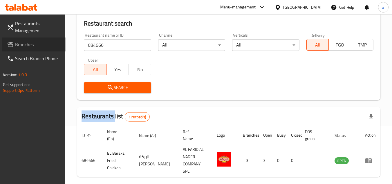
click at [49, 39] on link "Branches" at bounding box center [33, 44] width 63 height 14
